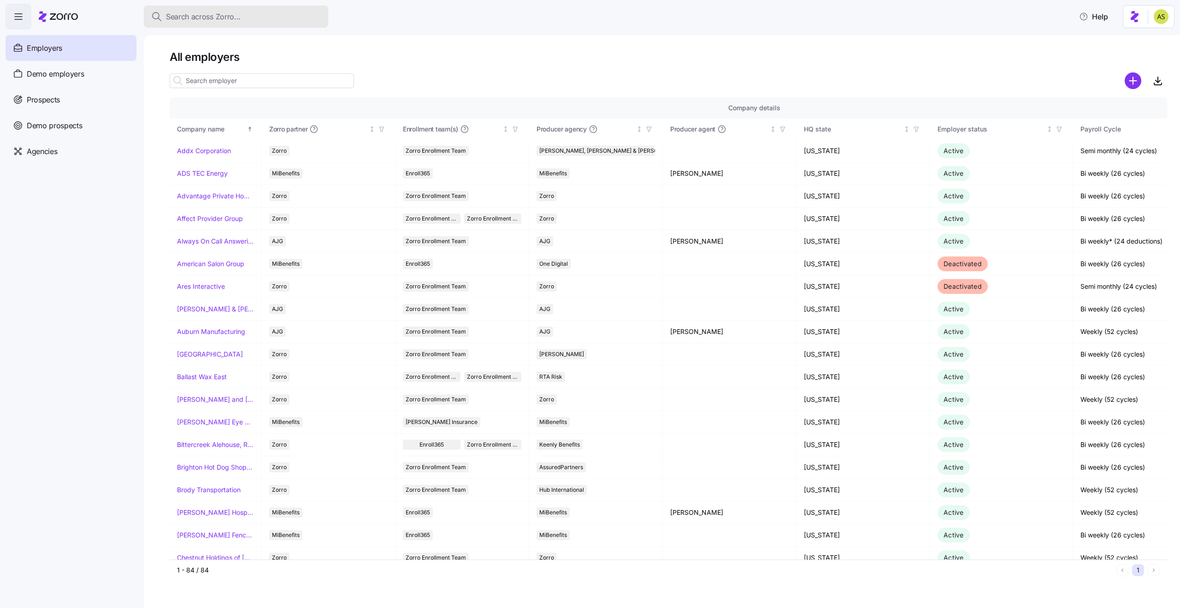
click at [239, 16] on span "Search across Zorro..." at bounding box center [203, 17] width 75 height 12
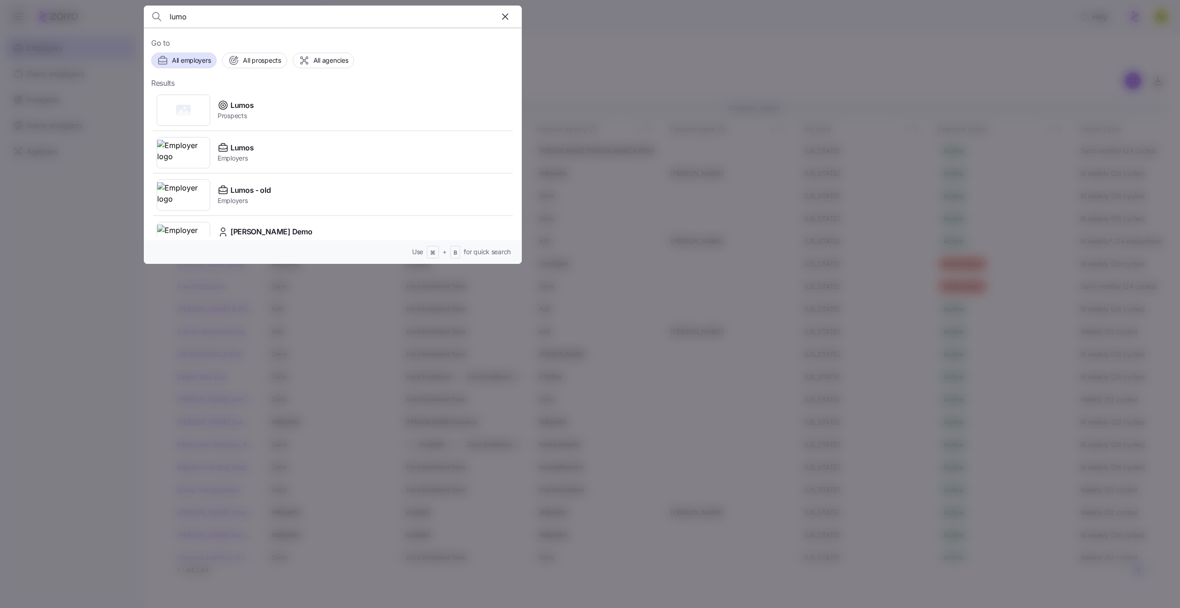
type input "lumo"
click at [35, 213] on div at bounding box center [590, 304] width 1180 height 608
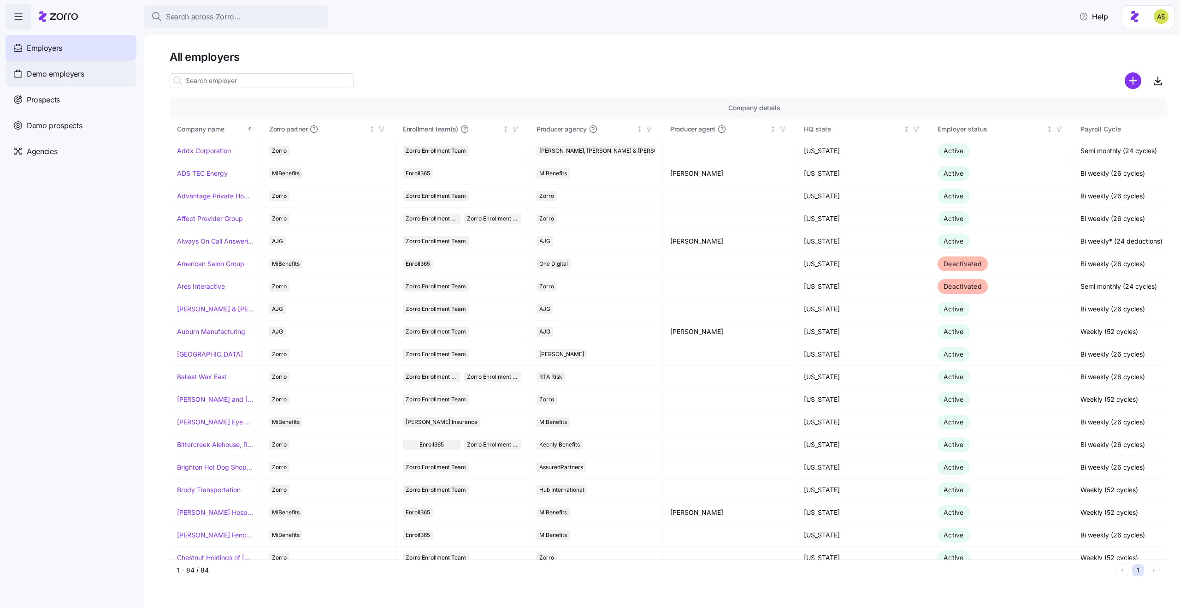
click at [57, 74] on span "Demo employers" at bounding box center [56, 74] width 58 height 12
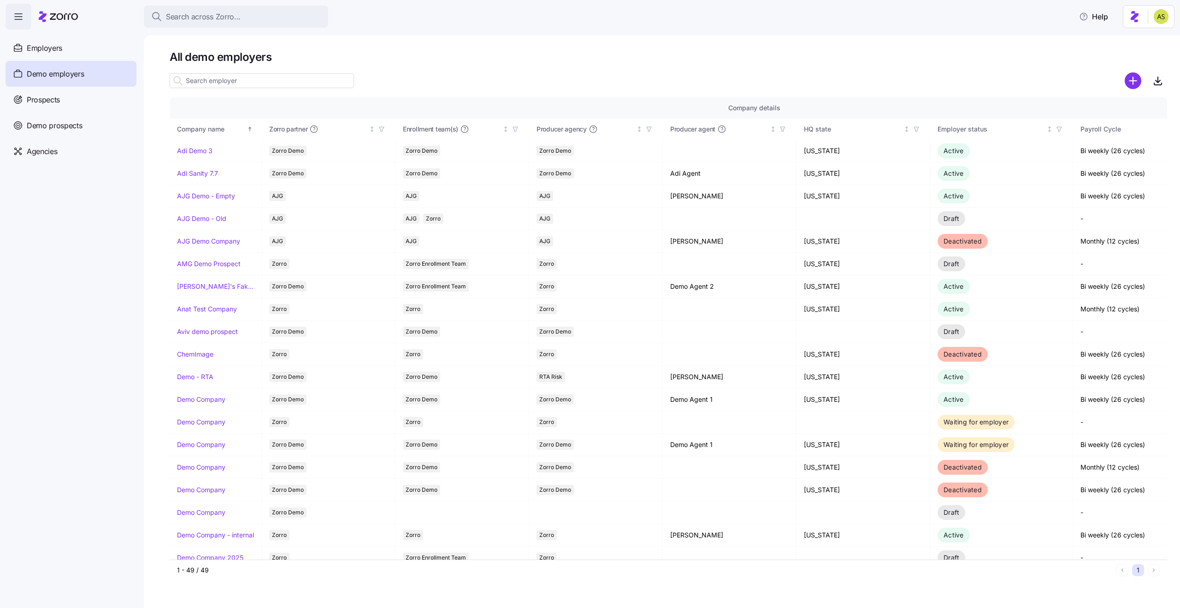
click at [217, 82] on input at bounding box center [262, 80] width 184 height 15
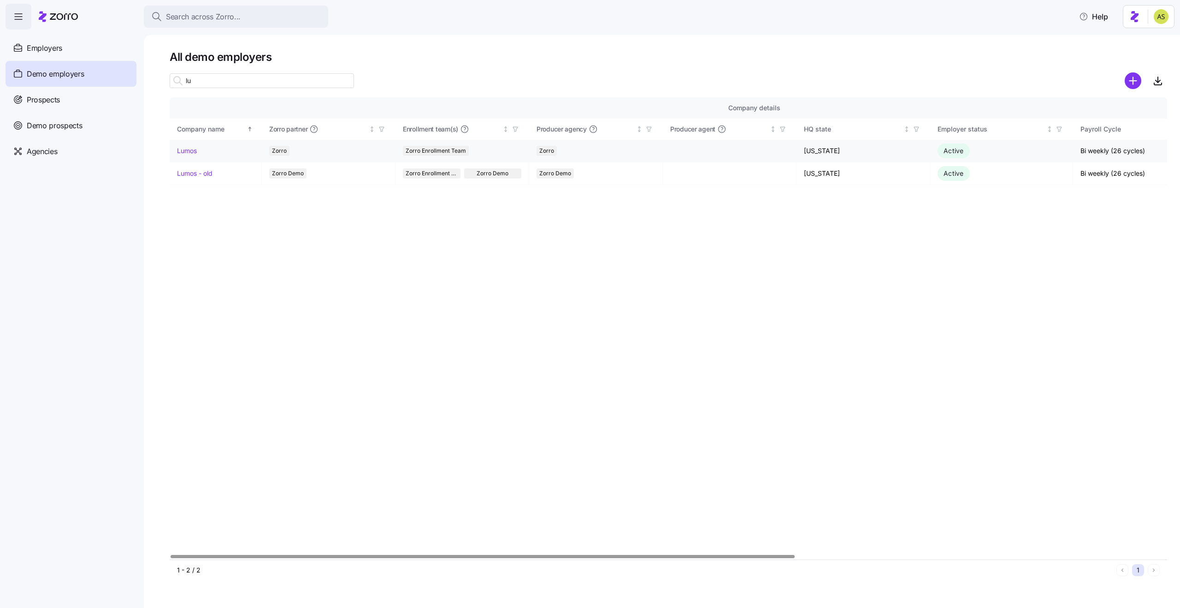
type input "lu"
click at [194, 153] on link "Lumos" at bounding box center [187, 150] width 20 height 9
